Goal: Task Accomplishment & Management: Manage account settings

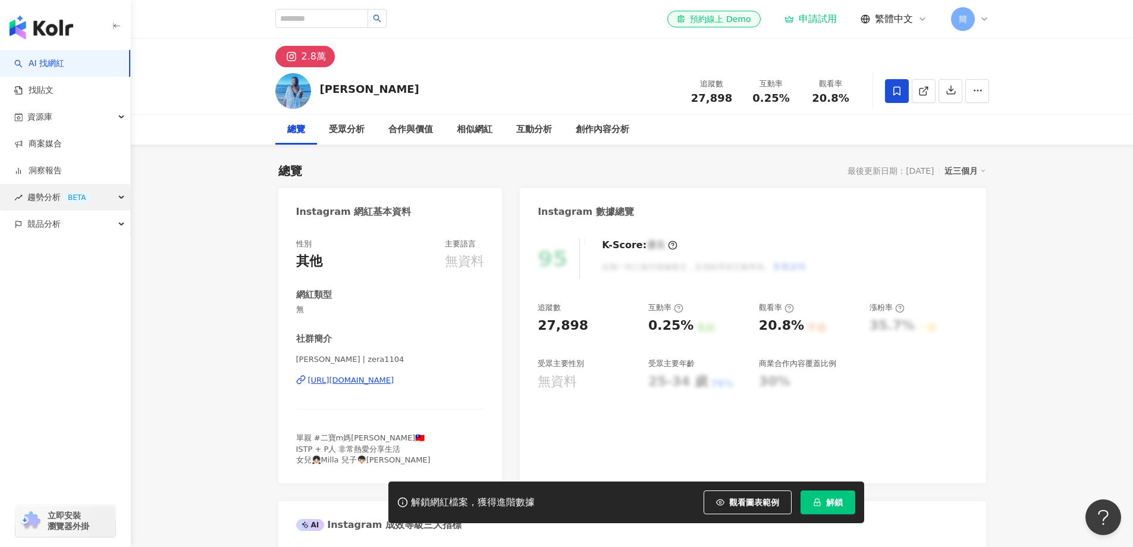
click at [62, 193] on span "趨勢分析 BETA" at bounding box center [58, 197] width 63 height 27
click at [64, 253] on link "Hashtag 監測" at bounding box center [56, 251] width 54 height 12
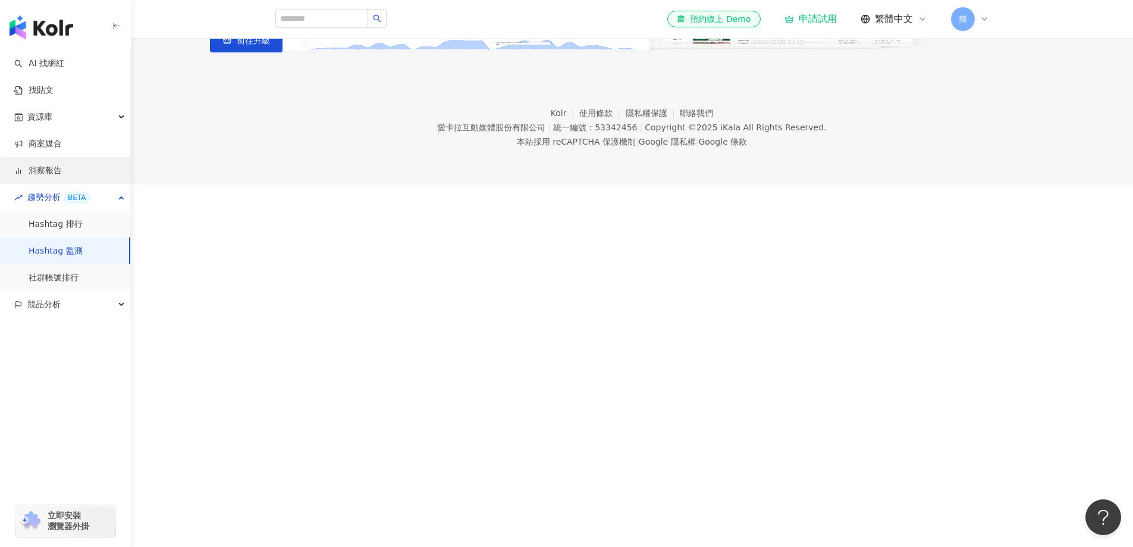
click at [49, 165] on link "洞察報告" at bounding box center [38, 171] width 48 height 12
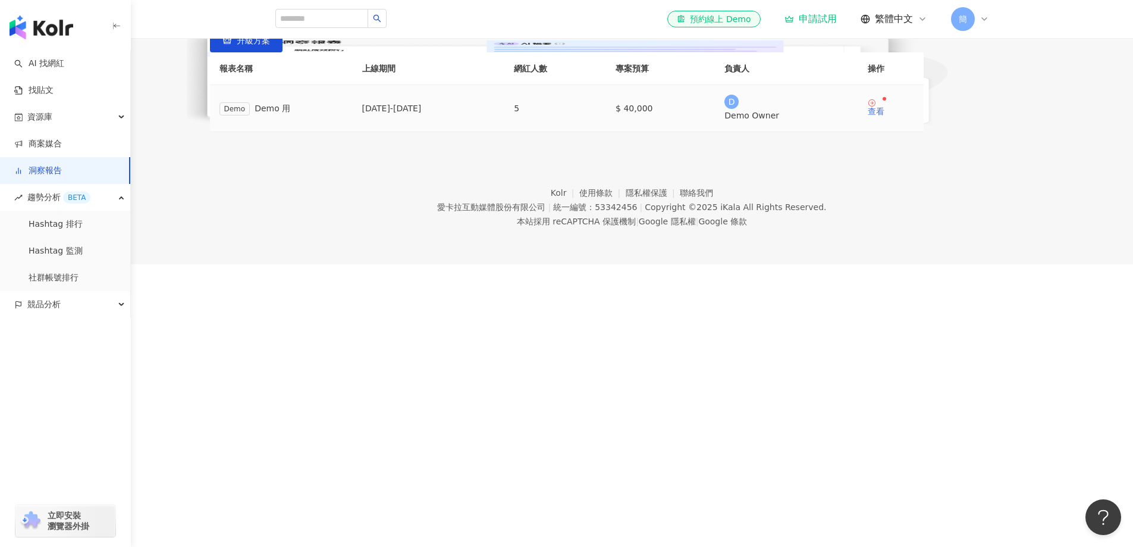
click at [885, 115] on div "查看" at bounding box center [876, 111] width 17 height 8
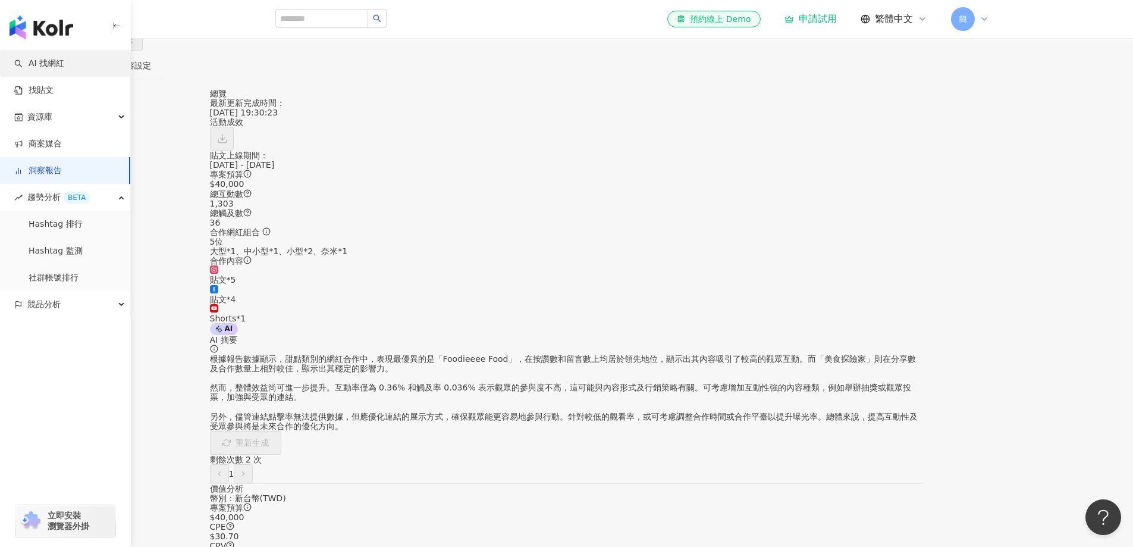
click at [57, 65] on link "AI 找網紅" at bounding box center [39, 64] width 50 height 12
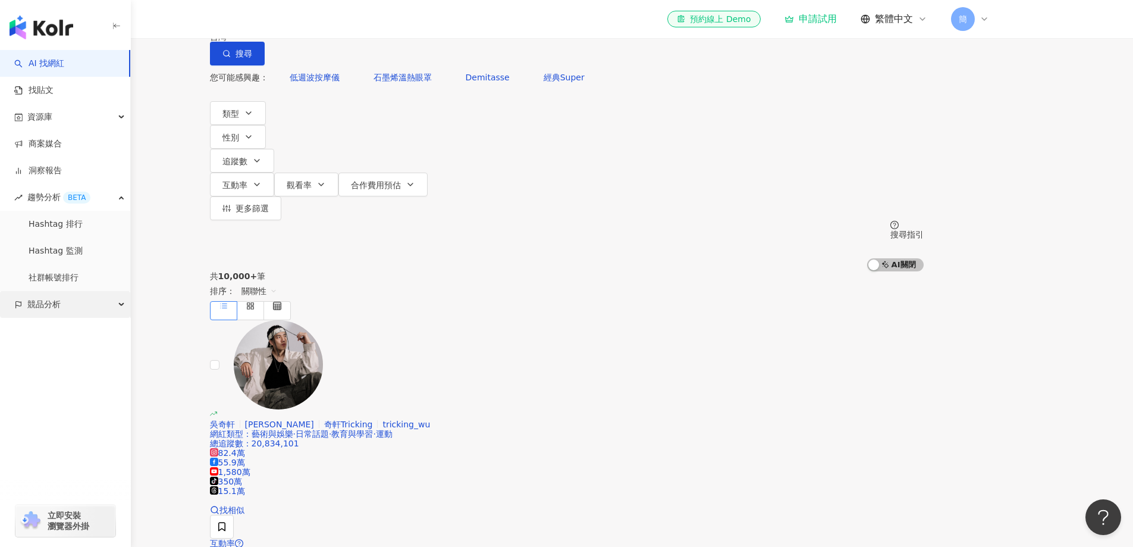
click at [53, 306] on span "競品分析" at bounding box center [43, 304] width 33 height 27
click at [62, 142] on link "商案媒合" at bounding box center [38, 144] width 48 height 12
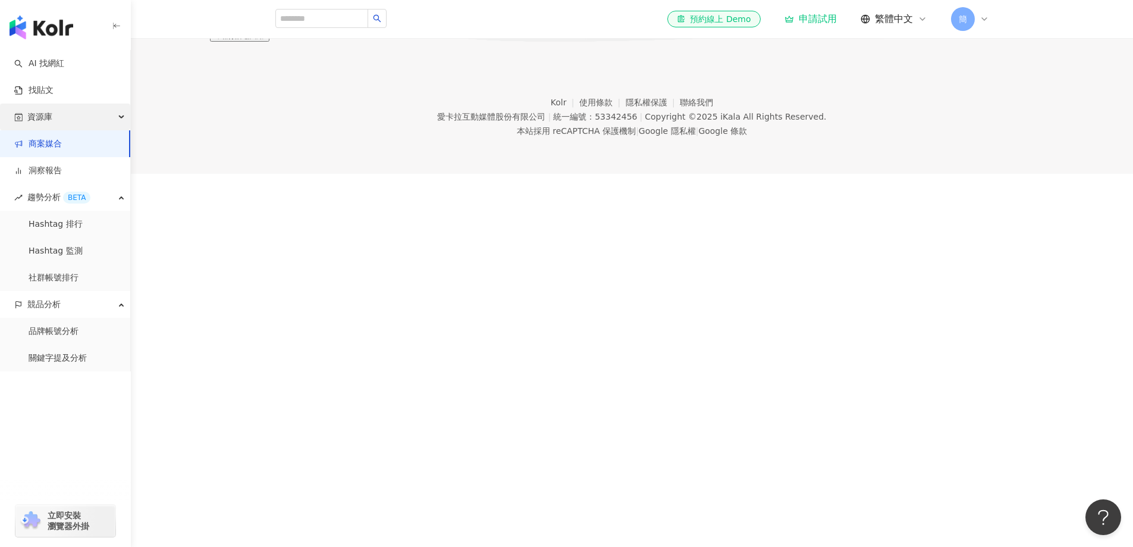
click at [46, 120] on span "資源庫" at bounding box center [39, 117] width 25 height 27
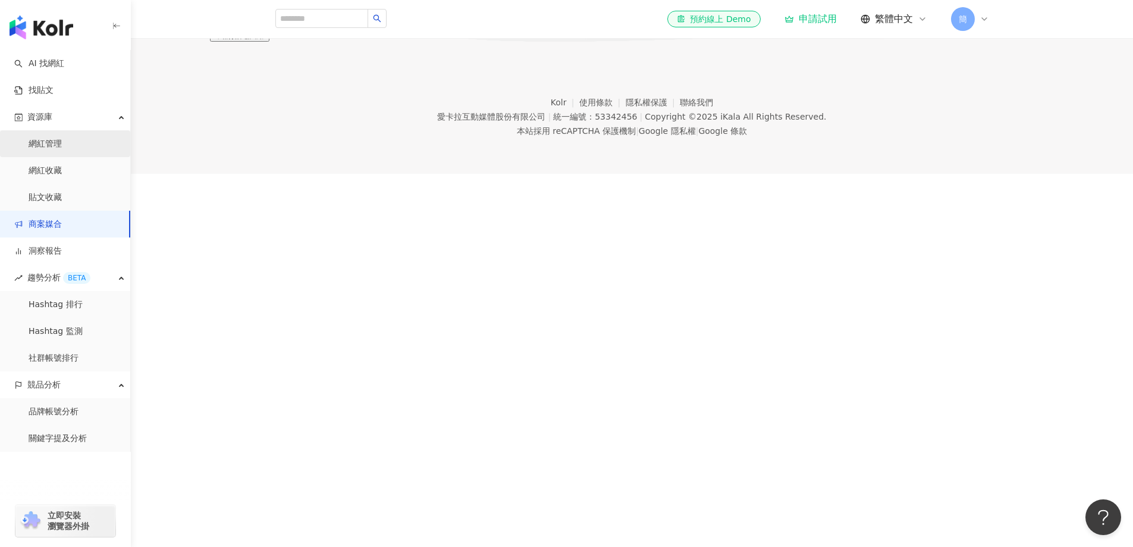
click at [62, 143] on link "網紅管理" at bounding box center [45, 144] width 33 height 12
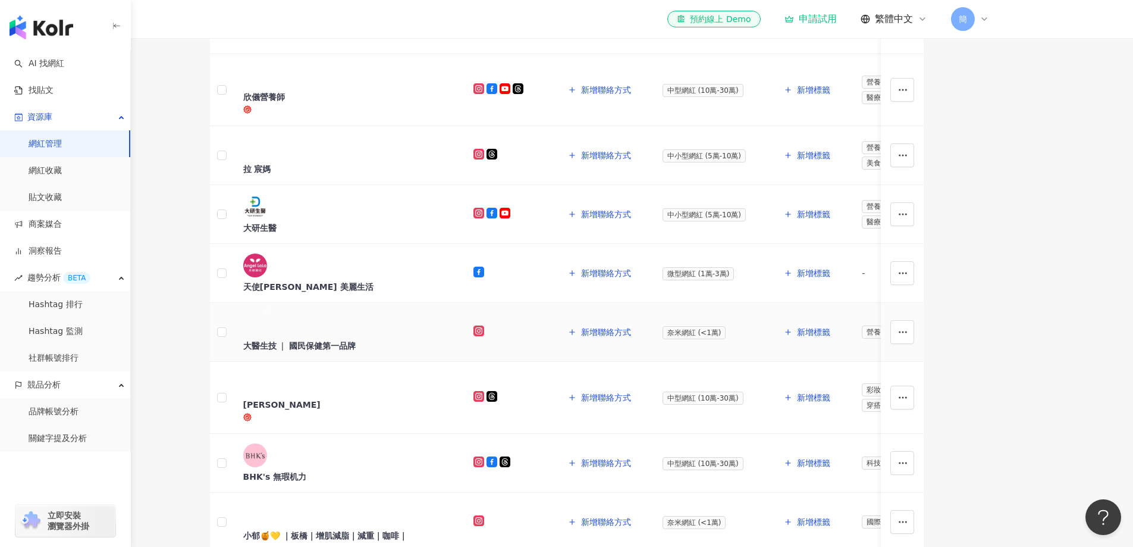
scroll to position [297, 0]
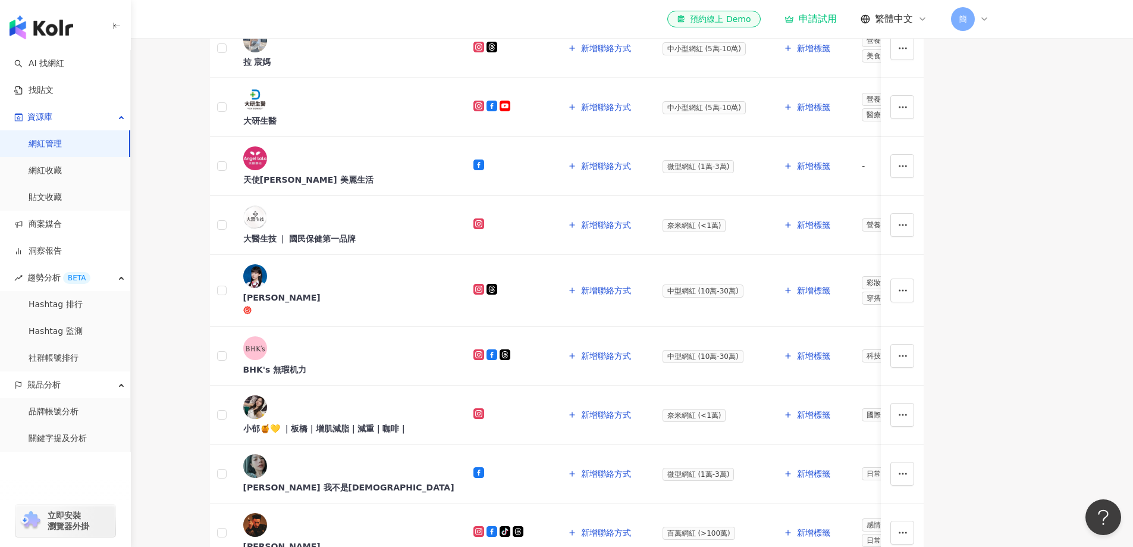
click at [1023, 239] on main "網紅管理內網紅數量已達上限30，您無法再加入網紅，也將停止自動加入功能。 升級方案 網紅管理 加入網紅 社群平台 合作專案 合作酬勞 標籤 解鎖狀態 更多篩選…" at bounding box center [566, 213] width 1133 height 1020
click at [372, 422] on div "小郁🍯💛 ｜板橋｜增肌減脂｜減重｜咖啡｜" at bounding box center [348, 428] width 211 height 12
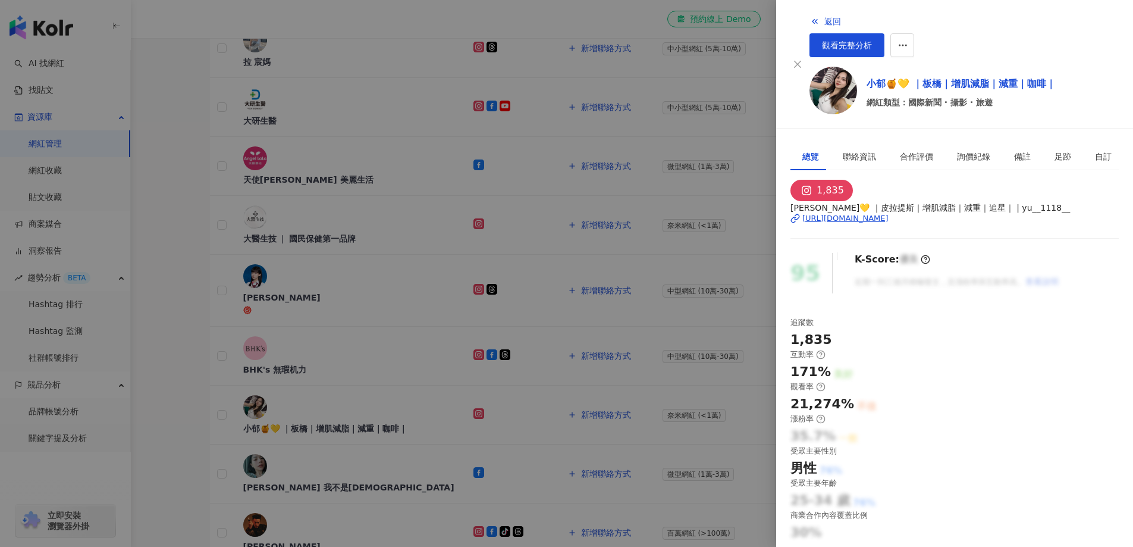
click at [862, 214] on div "[URL][DOMAIN_NAME]" at bounding box center [846, 218] width 86 height 11
